Goal: Check status: Check status

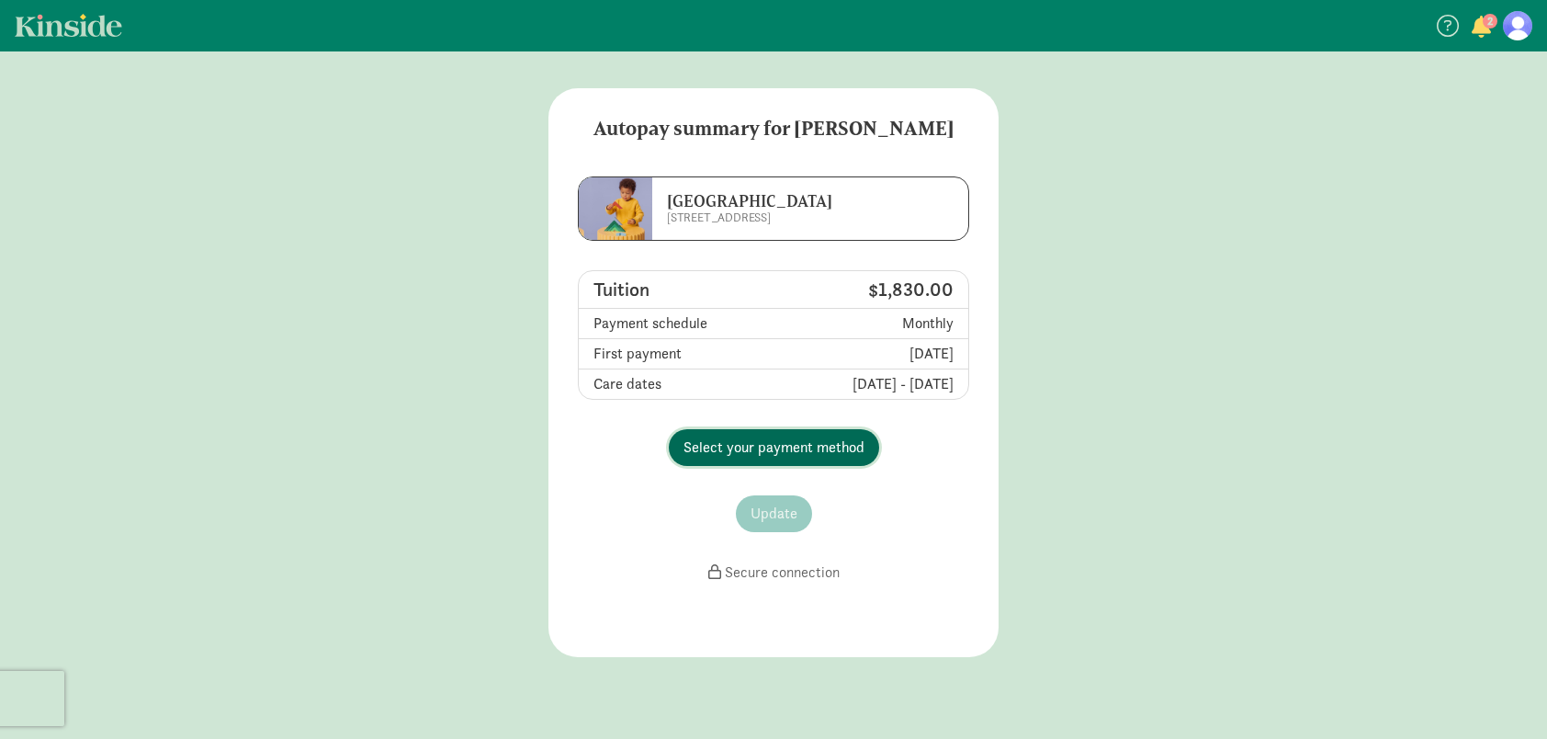
click at [781, 448] on span "Select your payment method" at bounding box center [774, 447] width 181 height 22
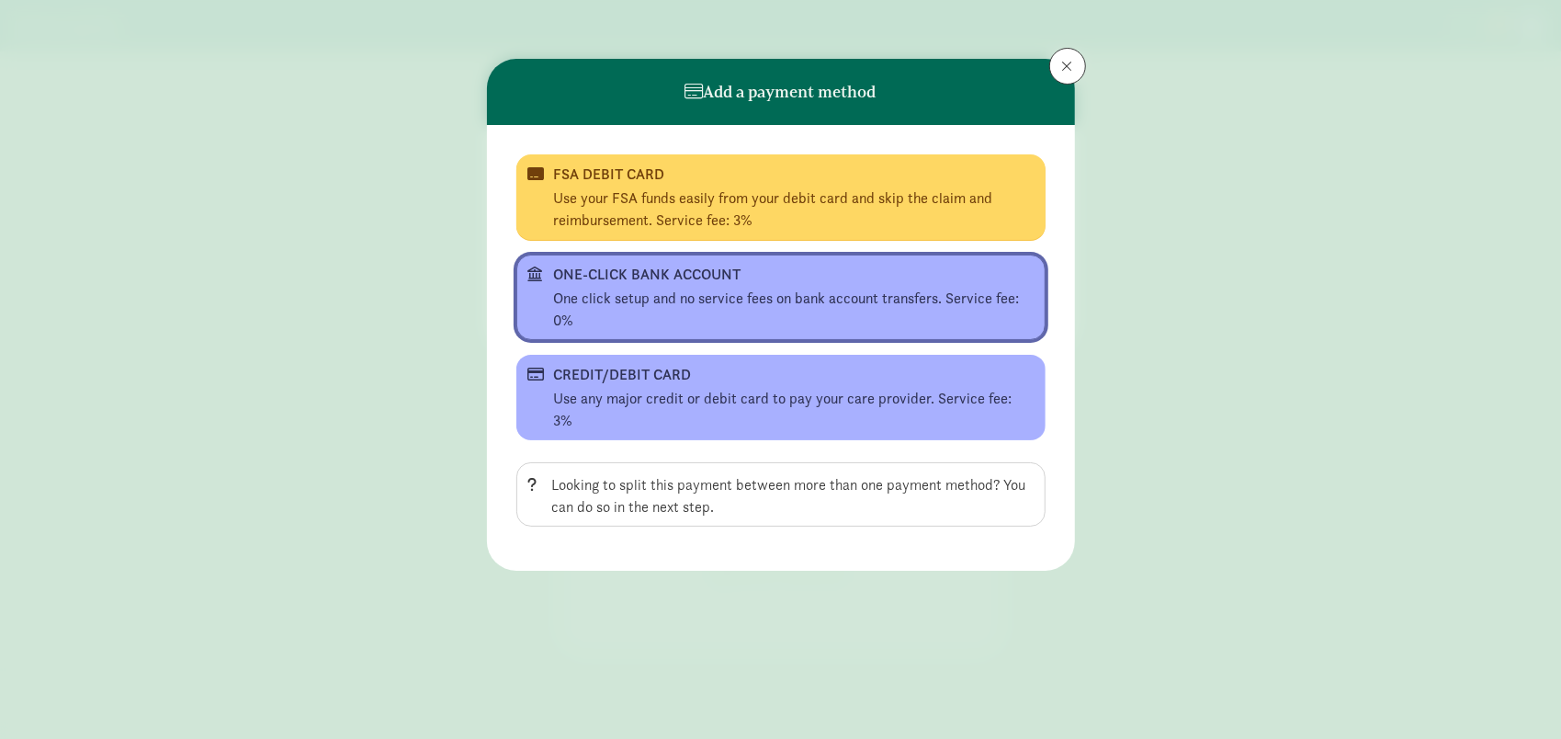
click at [761, 283] on div "ONE-CLICK BANK ACCOUNT" at bounding box center [779, 275] width 450 height 22
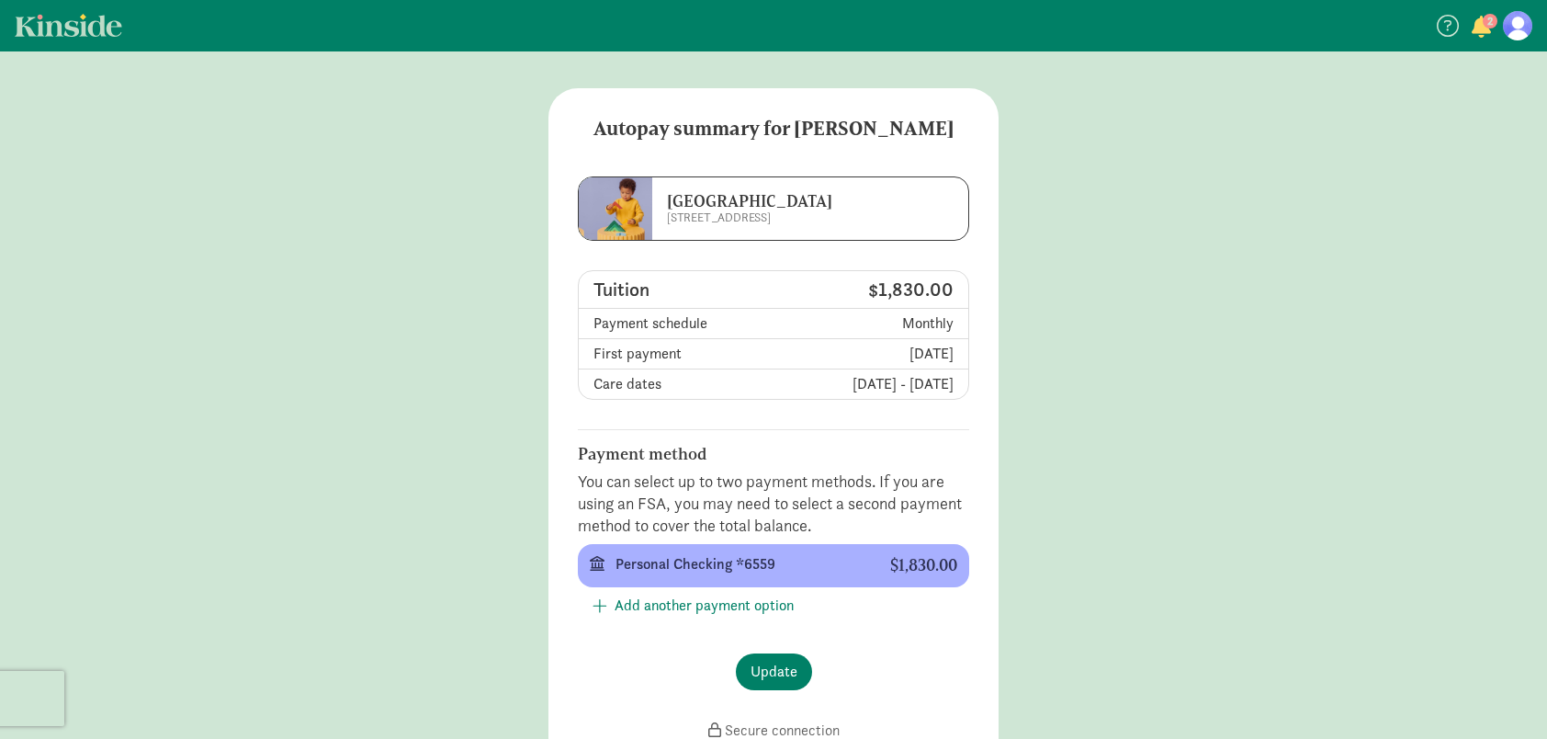
click at [58, 17] on link "Kinside" at bounding box center [69, 25] width 108 height 23
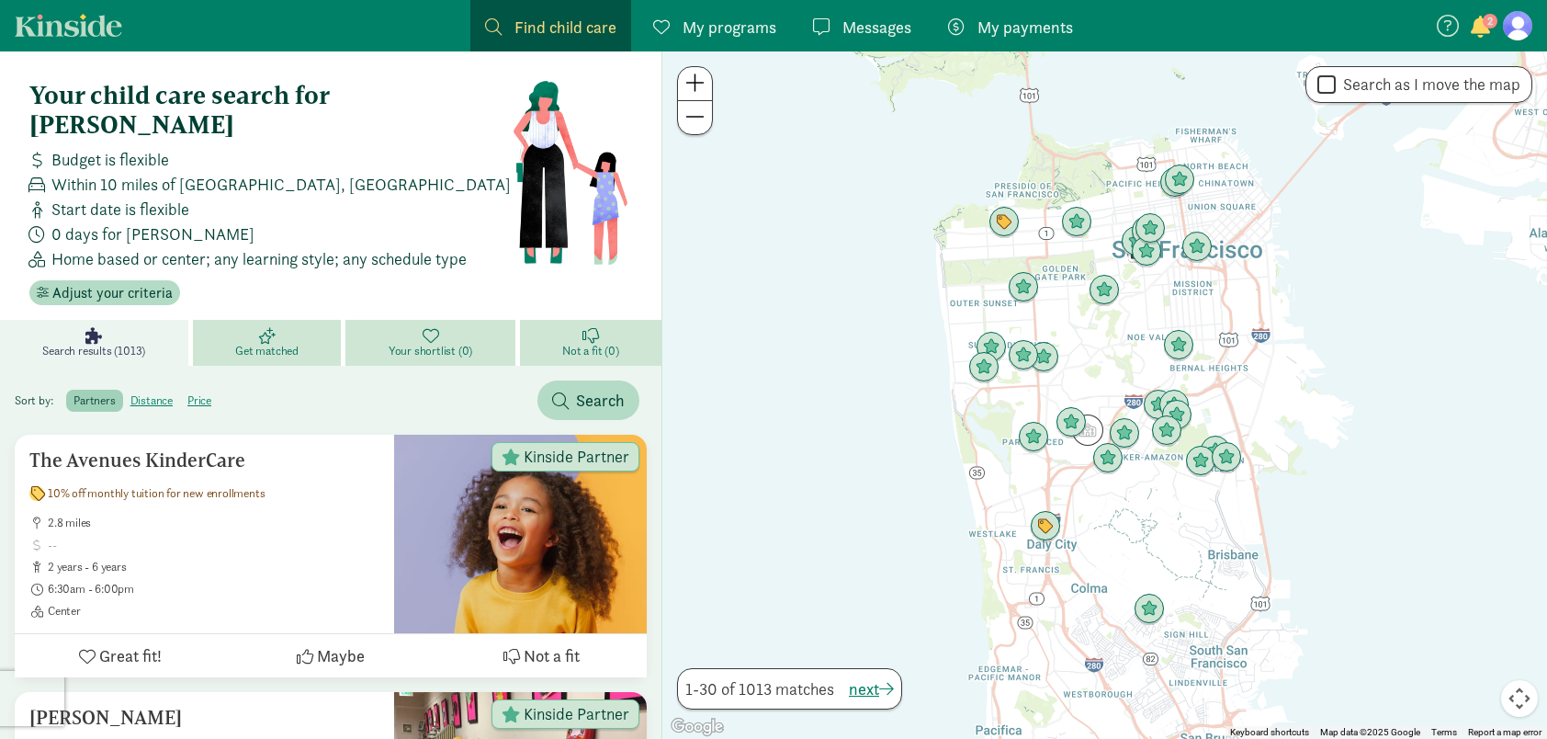
click at [707, 31] on span "My programs" at bounding box center [730, 27] width 94 height 25
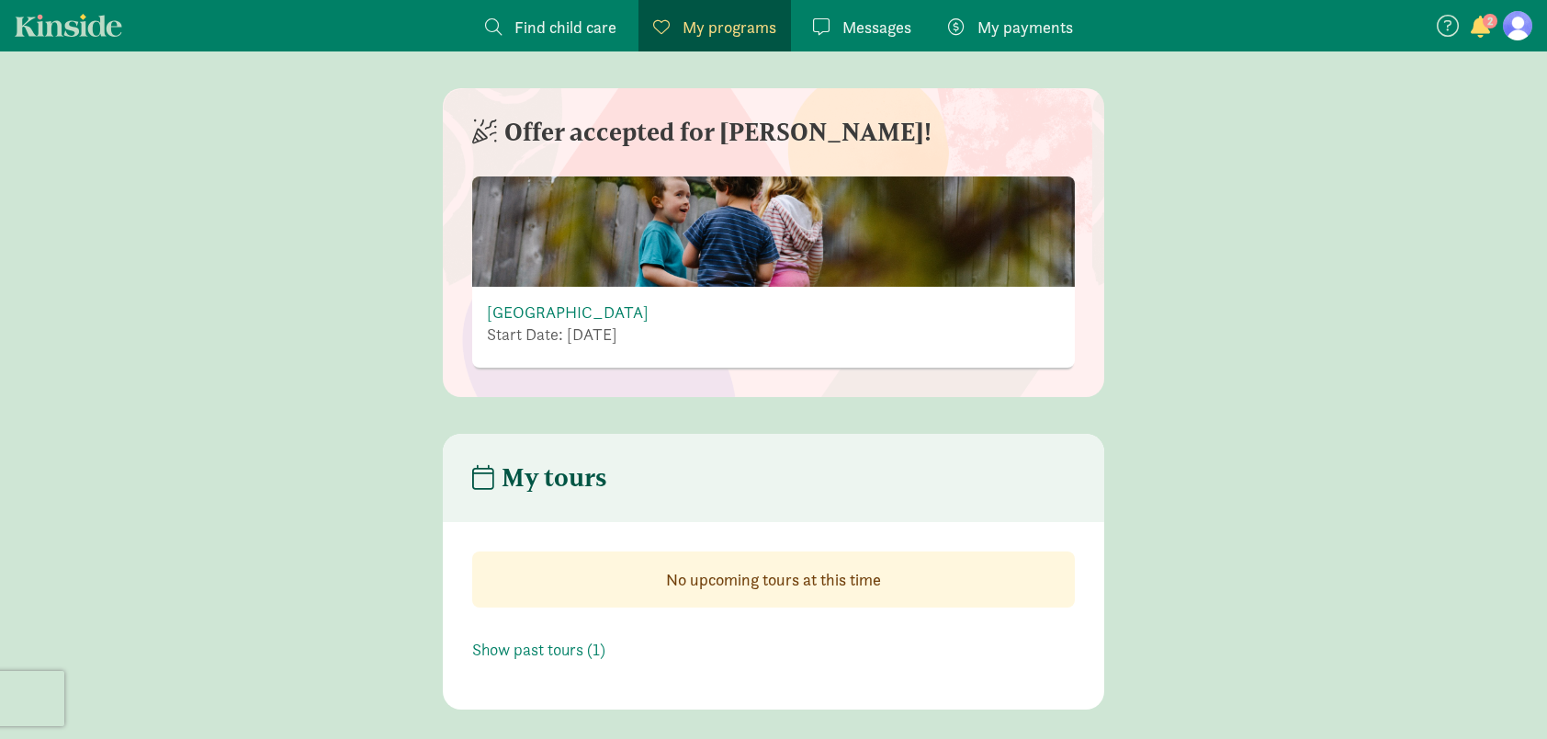
click at [1025, 23] on span "My payments" at bounding box center [1026, 27] width 96 height 25
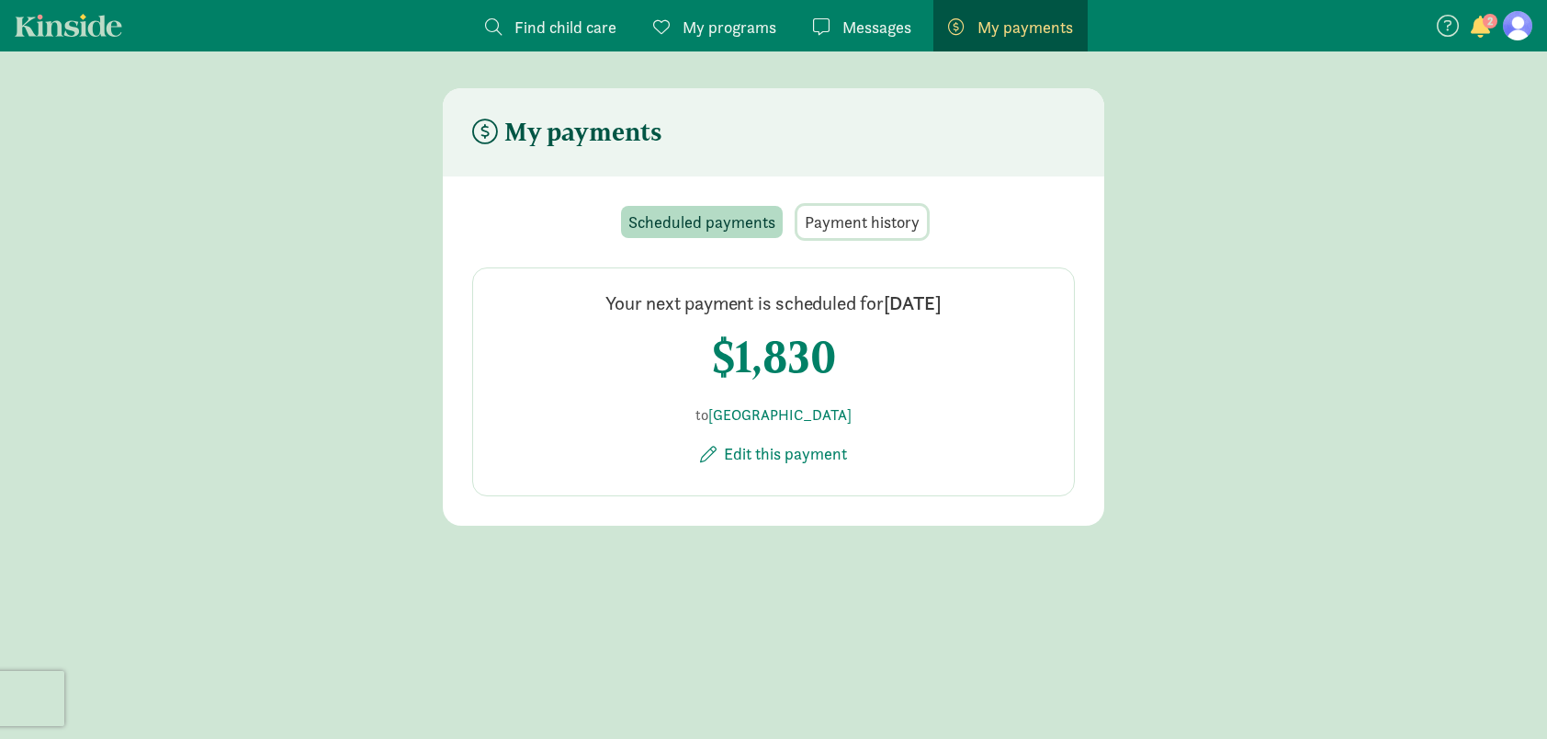
click at [874, 219] on span "Payment history" at bounding box center [862, 221] width 115 height 25
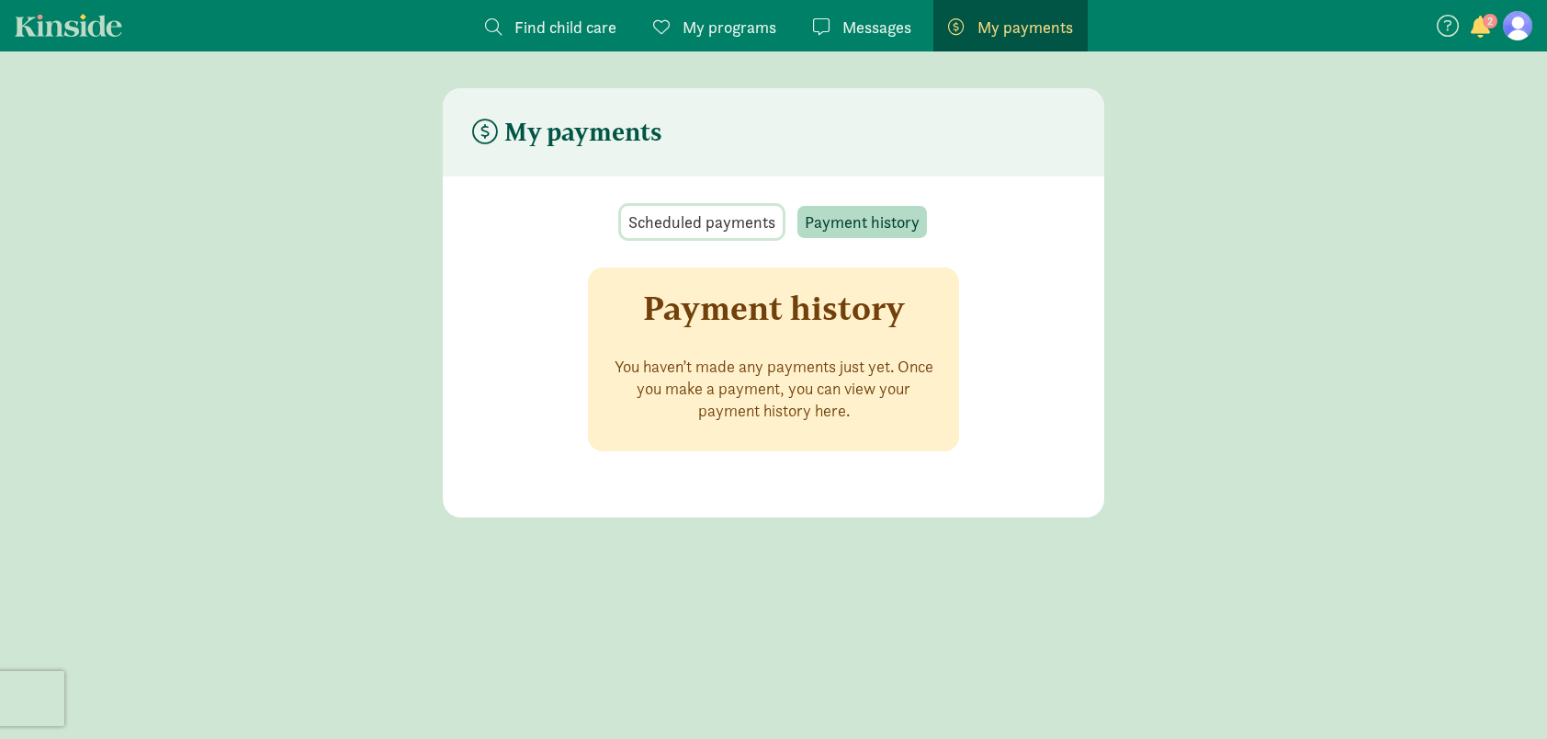
click at [699, 223] on span "Scheduled payments" at bounding box center [701, 221] width 147 height 25
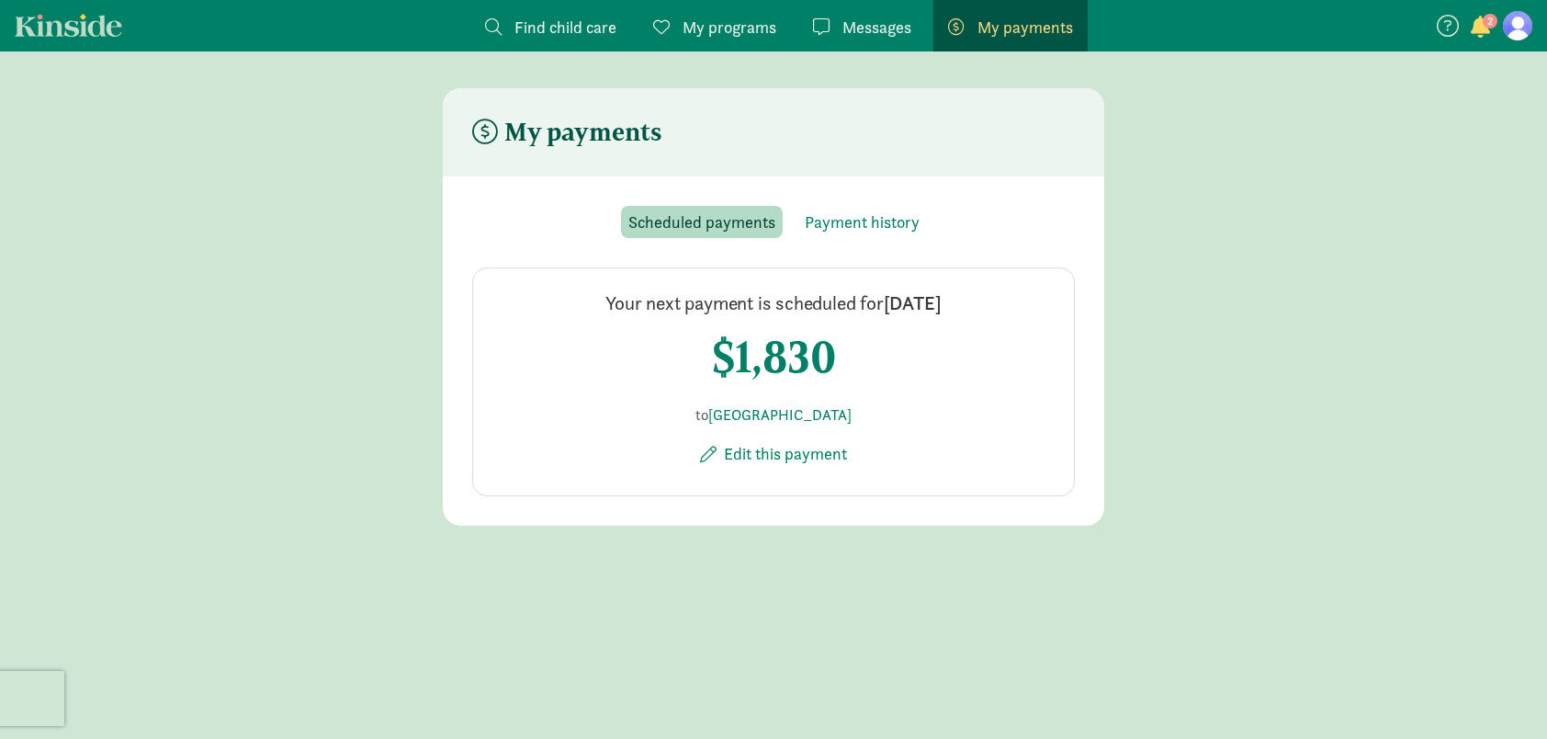
click at [767, 358] on h4 "$1,830" at bounding box center [774, 356] width 124 height 51
click at [768, 357] on h4 "$1,830" at bounding box center [774, 356] width 124 height 51
drag, startPoint x: 768, startPoint y: 357, endPoint x: 1016, endPoint y: 389, distance: 250.0
click at [1036, 383] on div "Your next payment is scheduled for [DATE] $1,830 to Lighthouse Montessori Schoo…" at bounding box center [773, 381] width 603 height 229
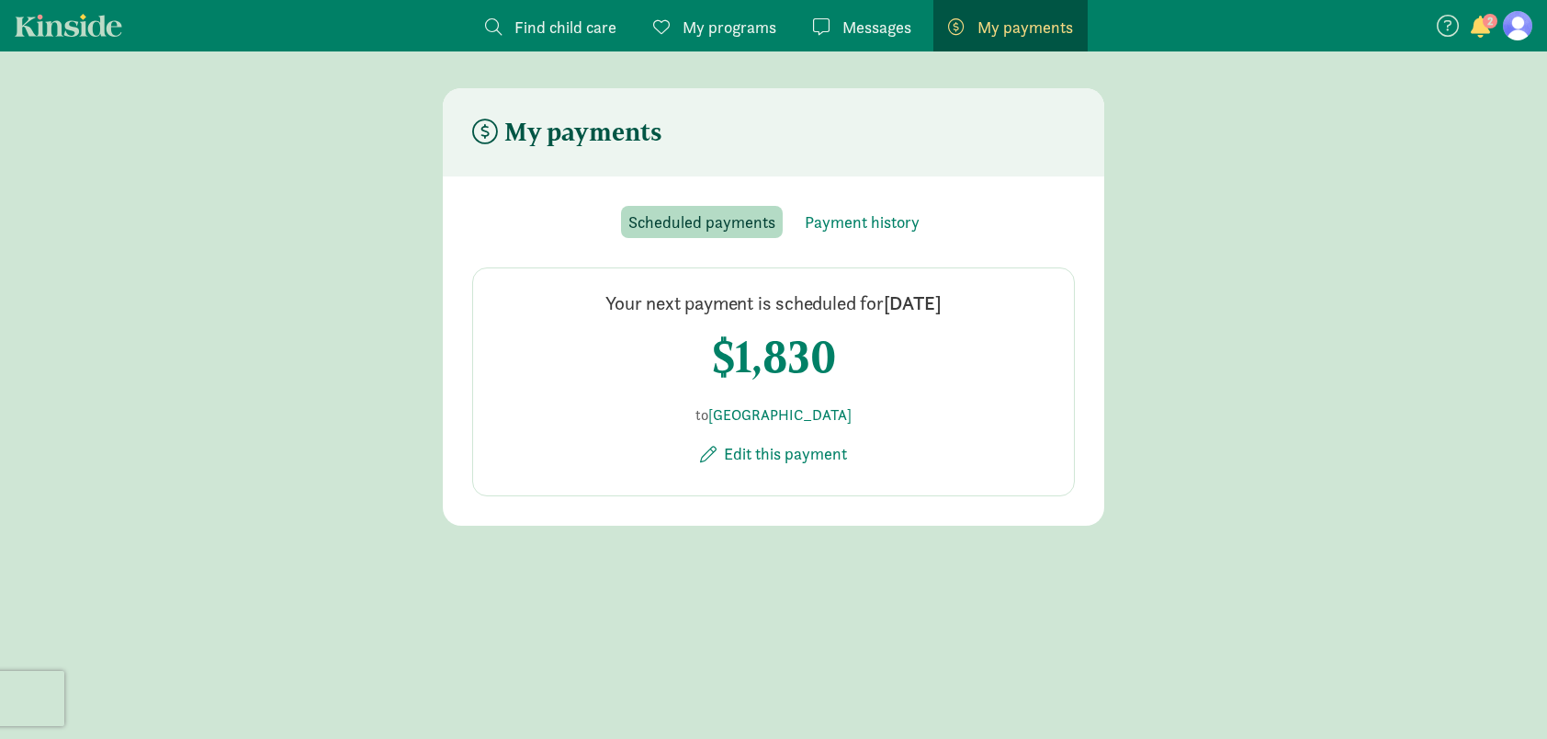
drag, startPoint x: 900, startPoint y: 410, endPoint x: 626, endPoint y: 347, distance: 281.7
click at [627, 347] on div "Your next payment is scheduled for [DATE] $1,830 to Lighthouse Montessori Schoo…" at bounding box center [773, 381] width 603 height 229
drag, startPoint x: 626, startPoint y: 347, endPoint x: 483, endPoint y: 358, distance: 142.8
click at [483, 358] on div "Your next payment is scheduled for [DATE] $1,830 to Lighthouse Montessori Schoo…" at bounding box center [773, 381] width 603 height 229
click at [758, 302] on h4 "Your next payment is scheduled for [DATE]" at bounding box center [773, 303] width 335 height 26
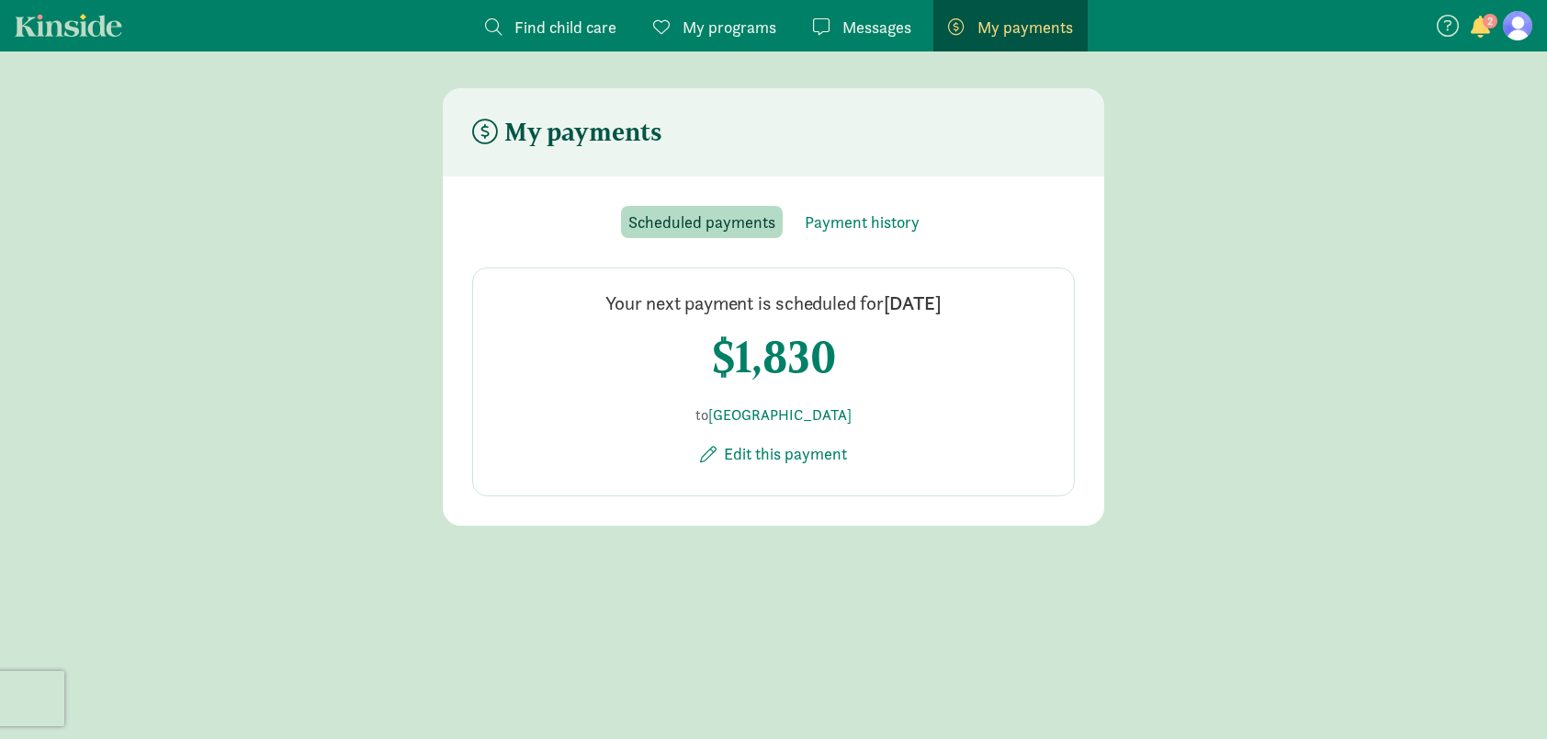
click at [758, 302] on h4 "Your next payment is scheduled for [DATE]" at bounding box center [773, 303] width 335 height 26
drag, startPoint x: 758, startPoint y: 302, endPoint x: 1002, endPoint y: 355, distance: 249.1
click at [1002, 350] on div "Your next payment is scheduled for [DATE] $1,830 to Lighthouse Montessori Schoo…" at bounding box center [773, 381] width 603 height 229
click at [917, 413] on div "Your next payment is scheduled for [DATE] $1,830 to Lighthouse Montessori Schoo…" at bounding box center [773, 381] width 603 height 229
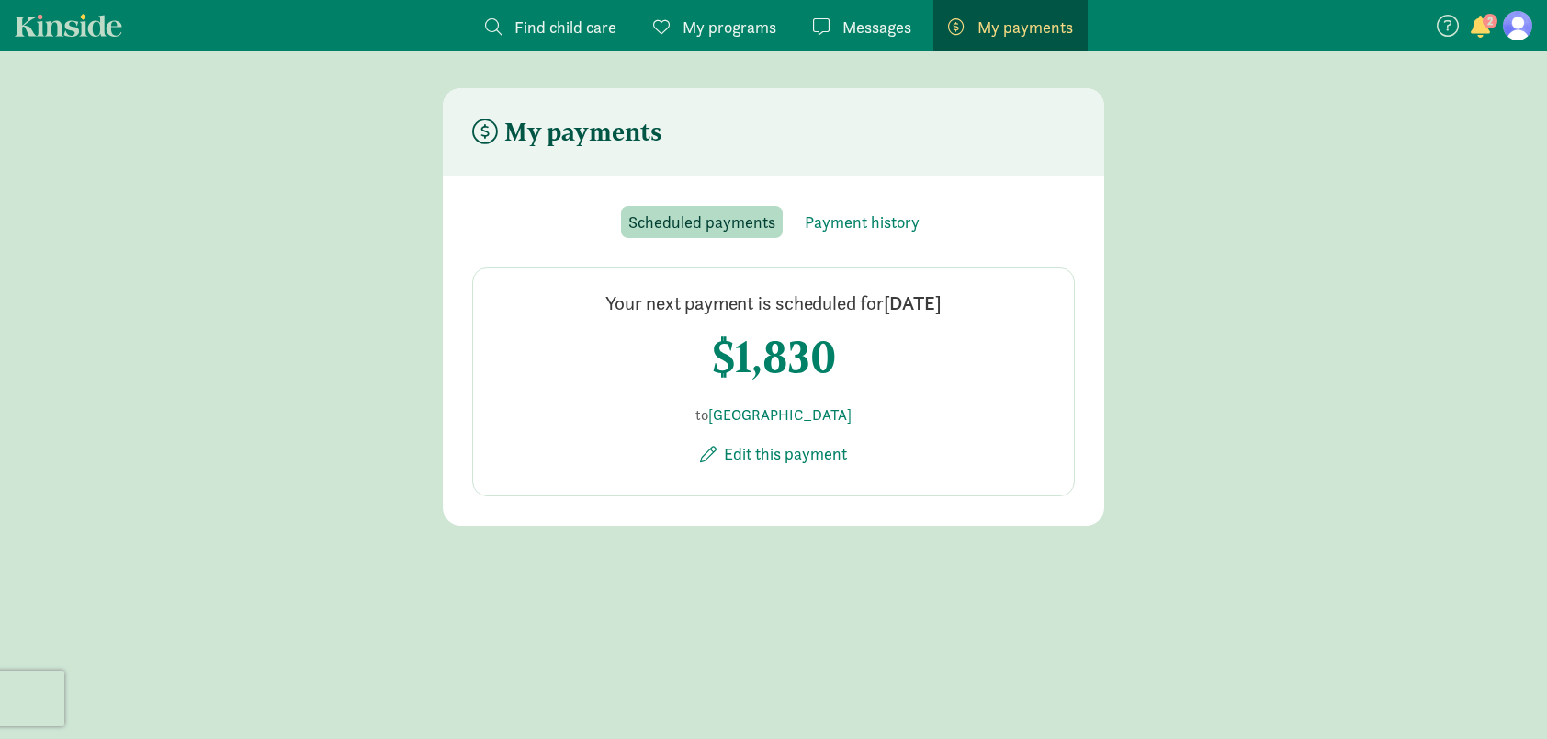
click at [918, 413] on div "Your next payment is scheduled for [DATE] $1,830 to Lighthouse Montessori Schoo…" at bounding box center [773, 381] width 603 height 229
drag, startPoint x: 918, startPoint y: 413, endPoint x: 989, endPoint y: 465, distance: 88.0
click at [989, 465] on div "Your next payment is scheduled for [DATE] $1,830 to Lighthouse Montessori Schoo…" at bounding box center [773, 381] width 603 height 229
